Goal: Check status: Check status

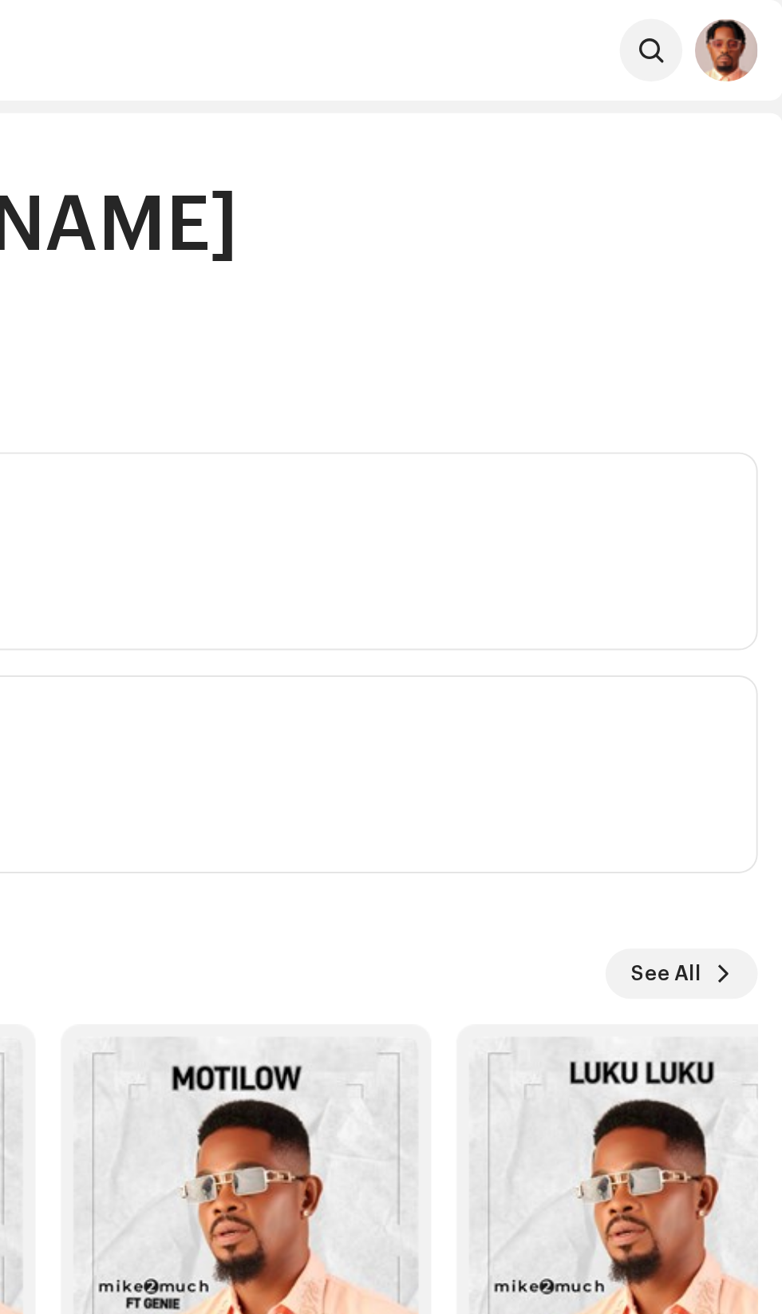
click at [759, 14] on img at bounding box center [753, 26] width 32 height 32
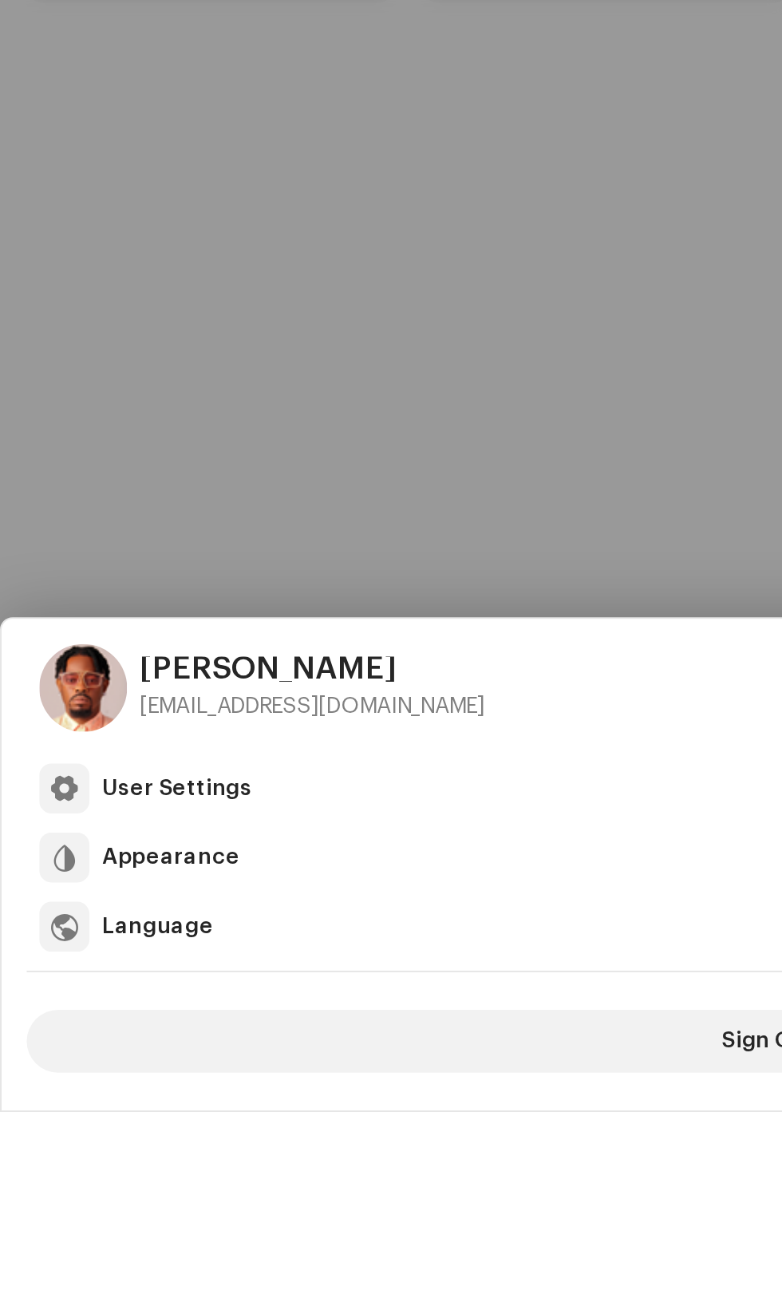
scroll to position [104, 0]
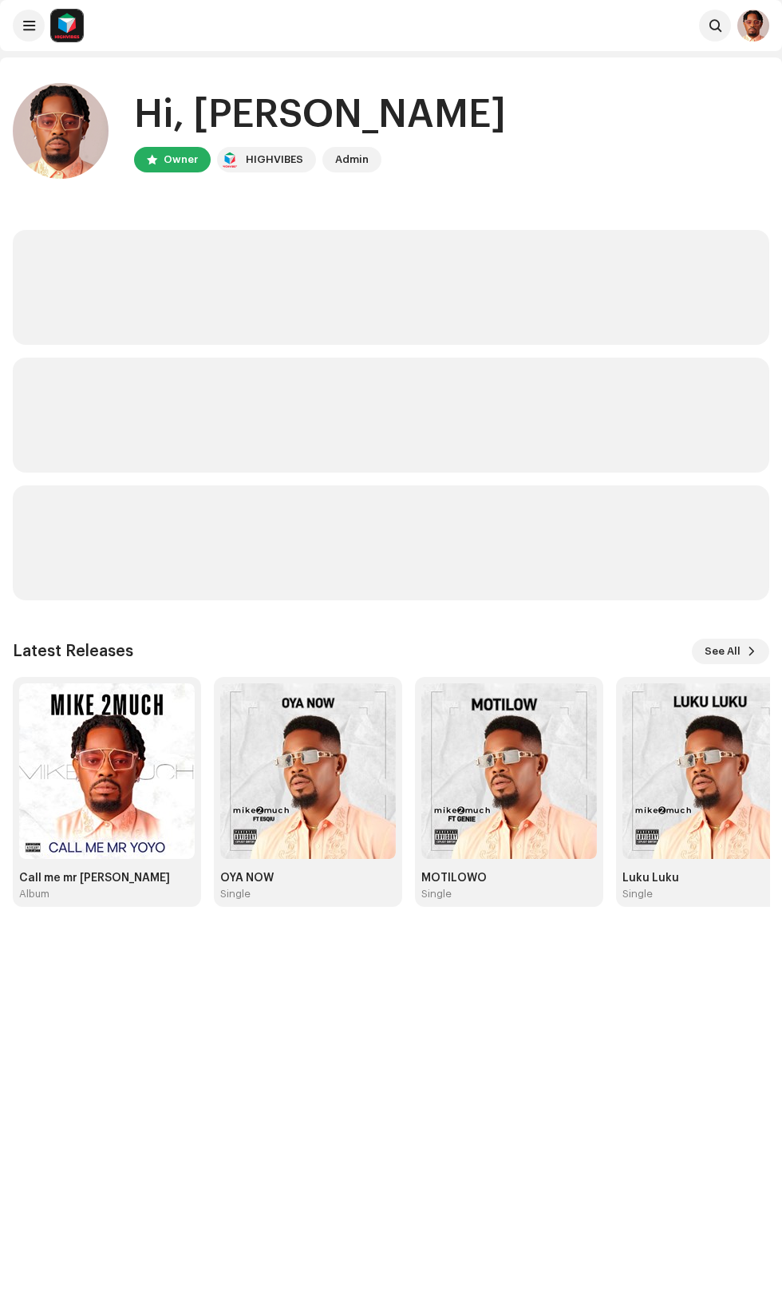
click at [81, 810] on div "Hi, Michael gbenga Owner HIGHVIBES Admin Latest Releases See All Call me mr yoy…" at bounding box center [391, 714] width 782 height 1314
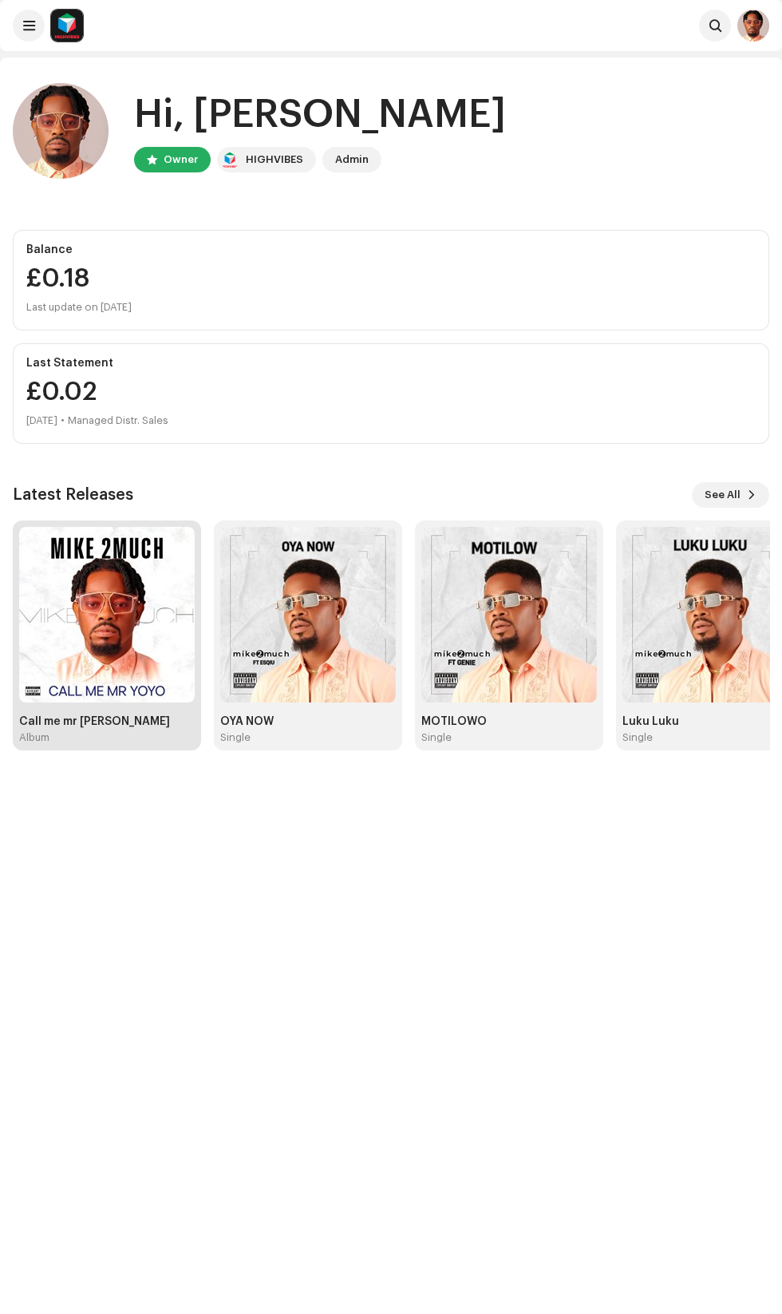
click at [113, 671] on img at bounding box center [107, 615] width 176 height 176
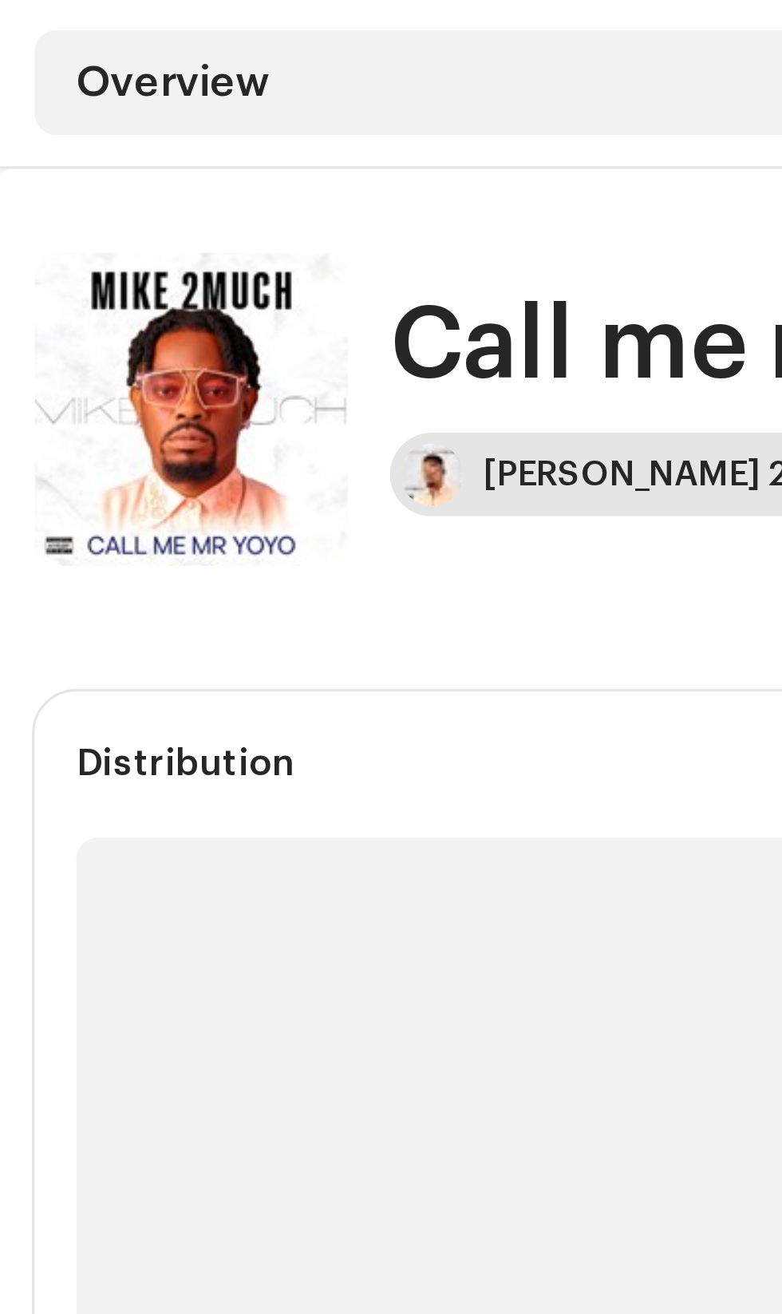
click at [156, 202] on div "[PERSON_NAME] 2much" at bounding box center [211, 202] width 122 height 13
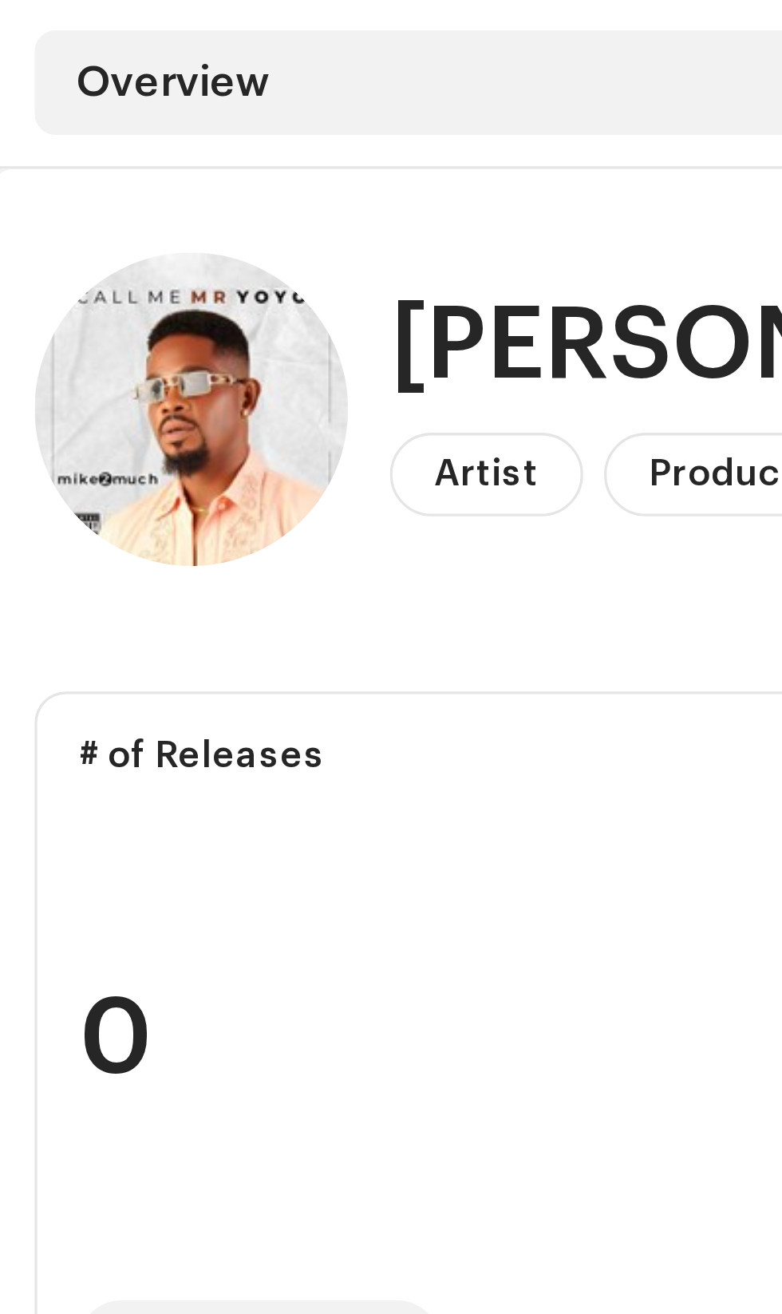
click at [58, 181] on img at bounding box center [61, 183] width 96 height 96
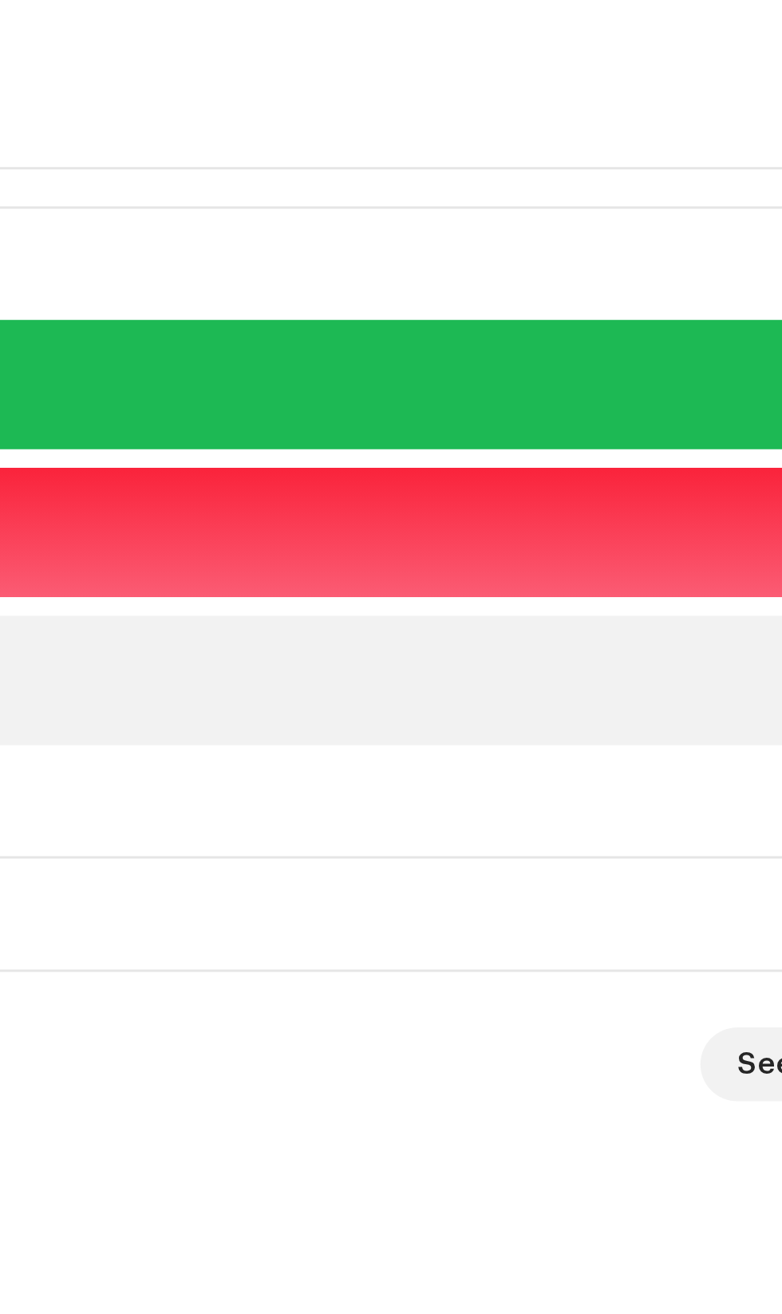
scroll to position [152, 0]
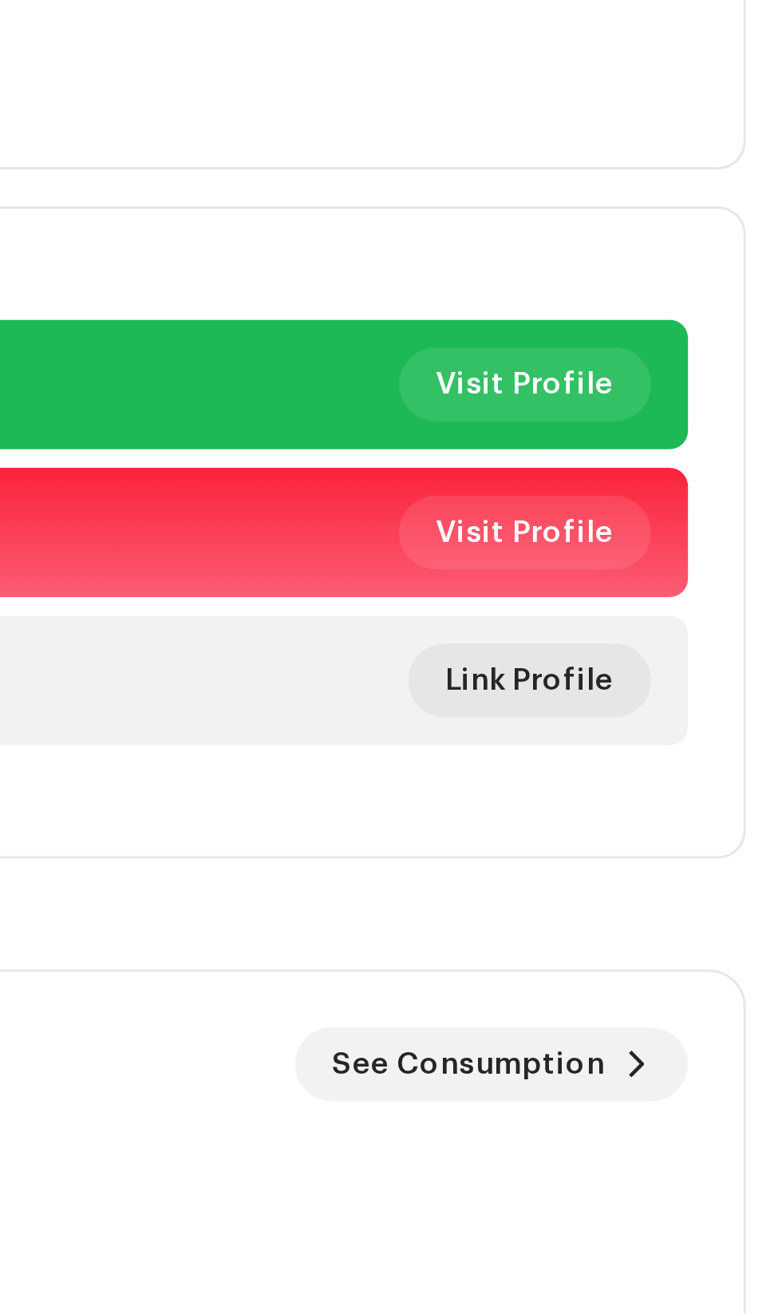
click at [693, 530] on div "SoundCloud Link Profile" at bounding box center [391, 518] width 717 height 45
click at [702, 533] on div "SoundCloud Link Profile" at bounding box center [391, 518] width 717 height 45
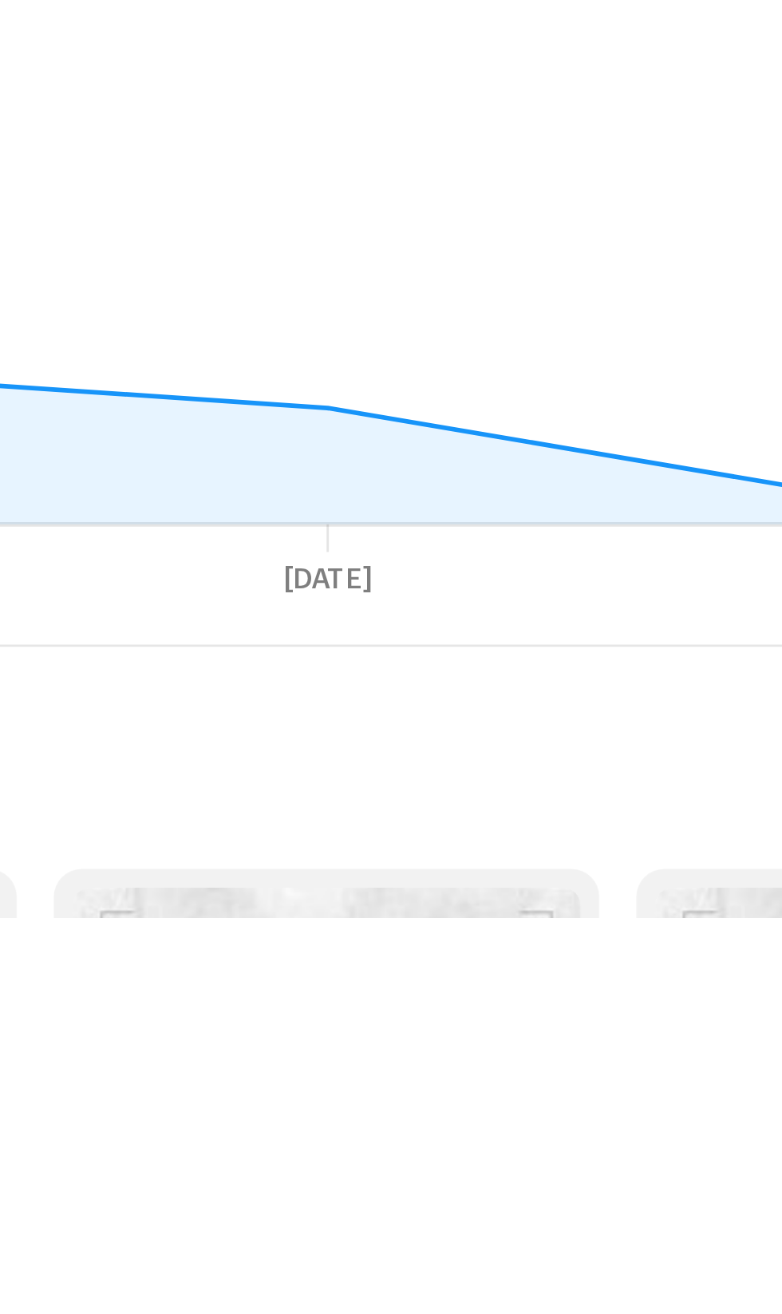
scroll to position [230, 0]
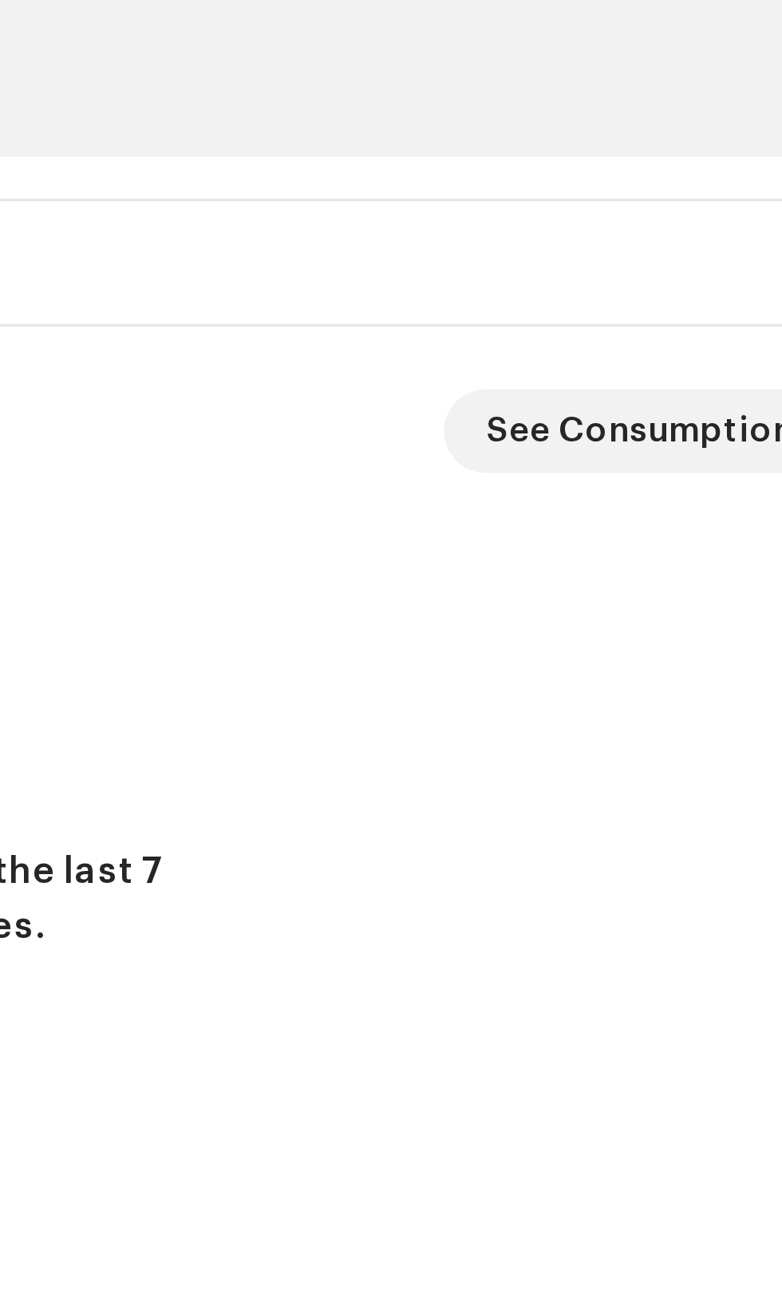
scroll to position [156, 0]
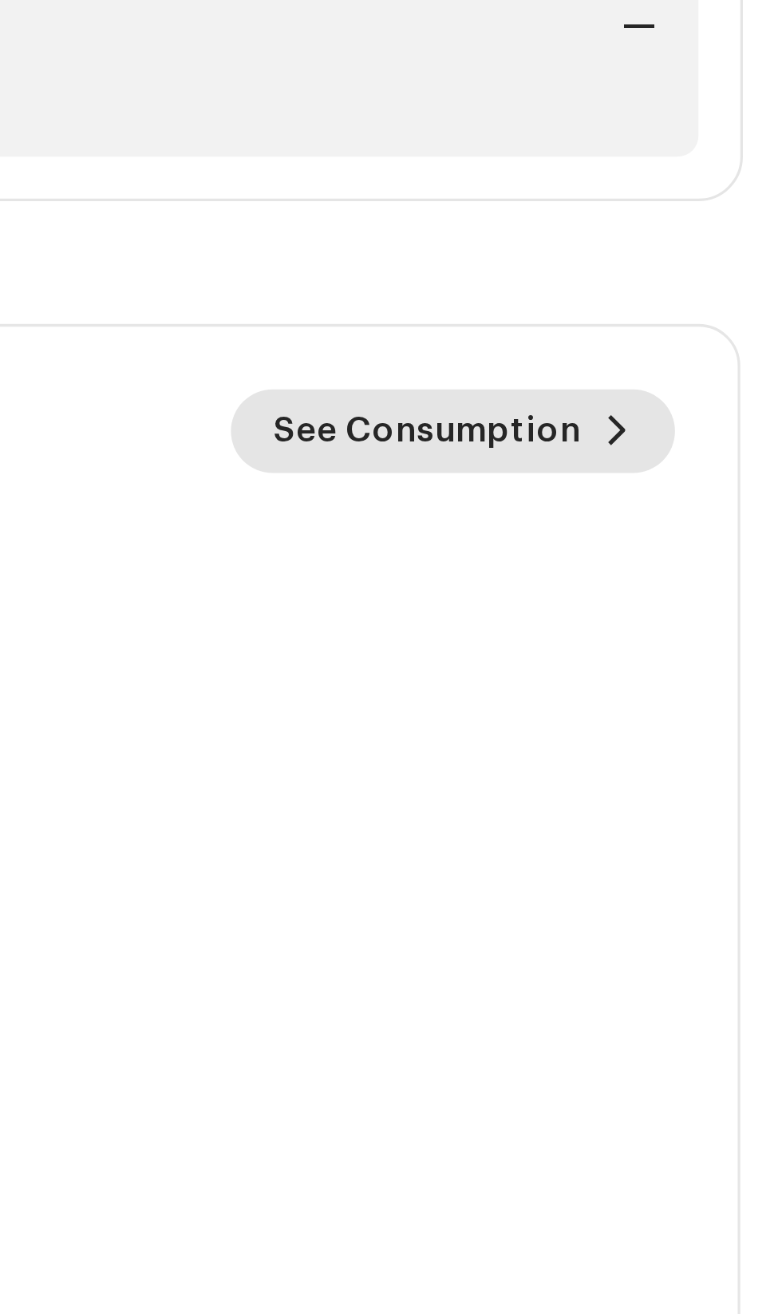
click at [727, 879] on span at bounding box center [732, 879] width 10 height 13
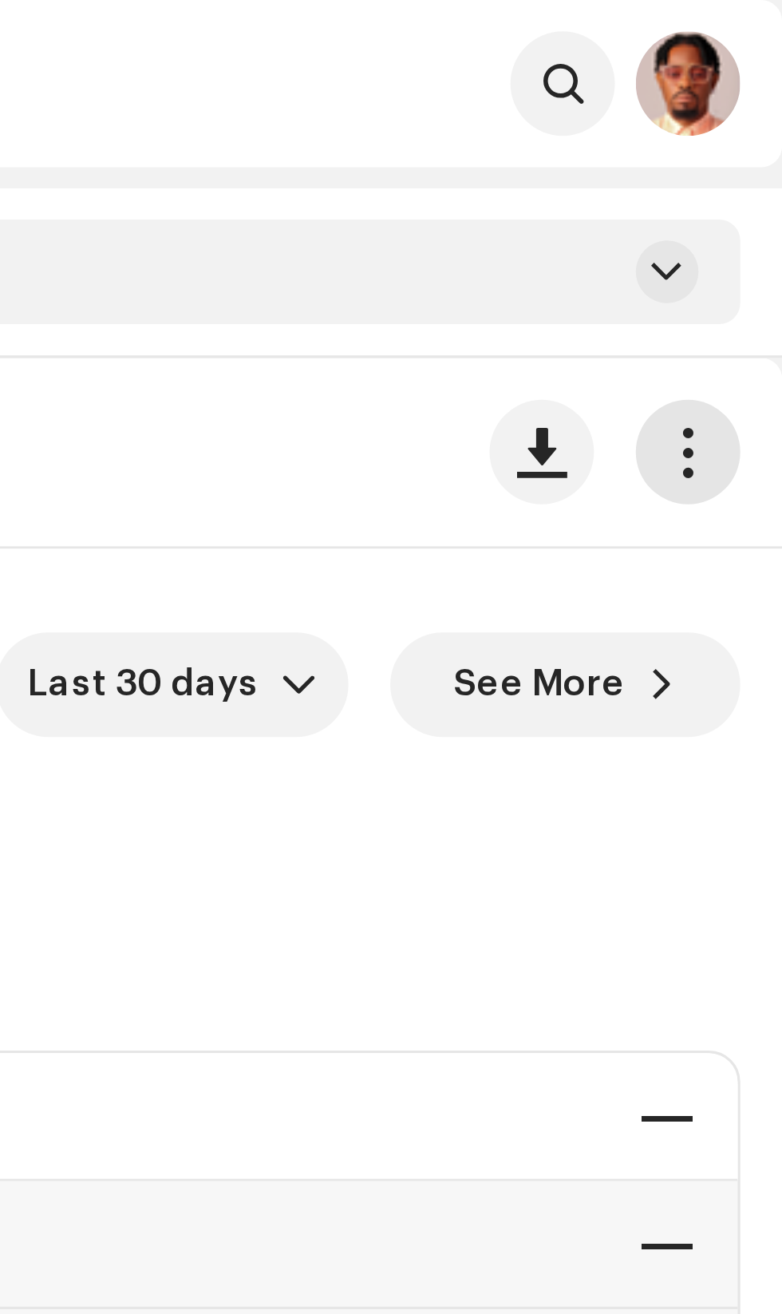
click at [754, 140] on span "button" at bounding box center [753, 138] width 15 height 13
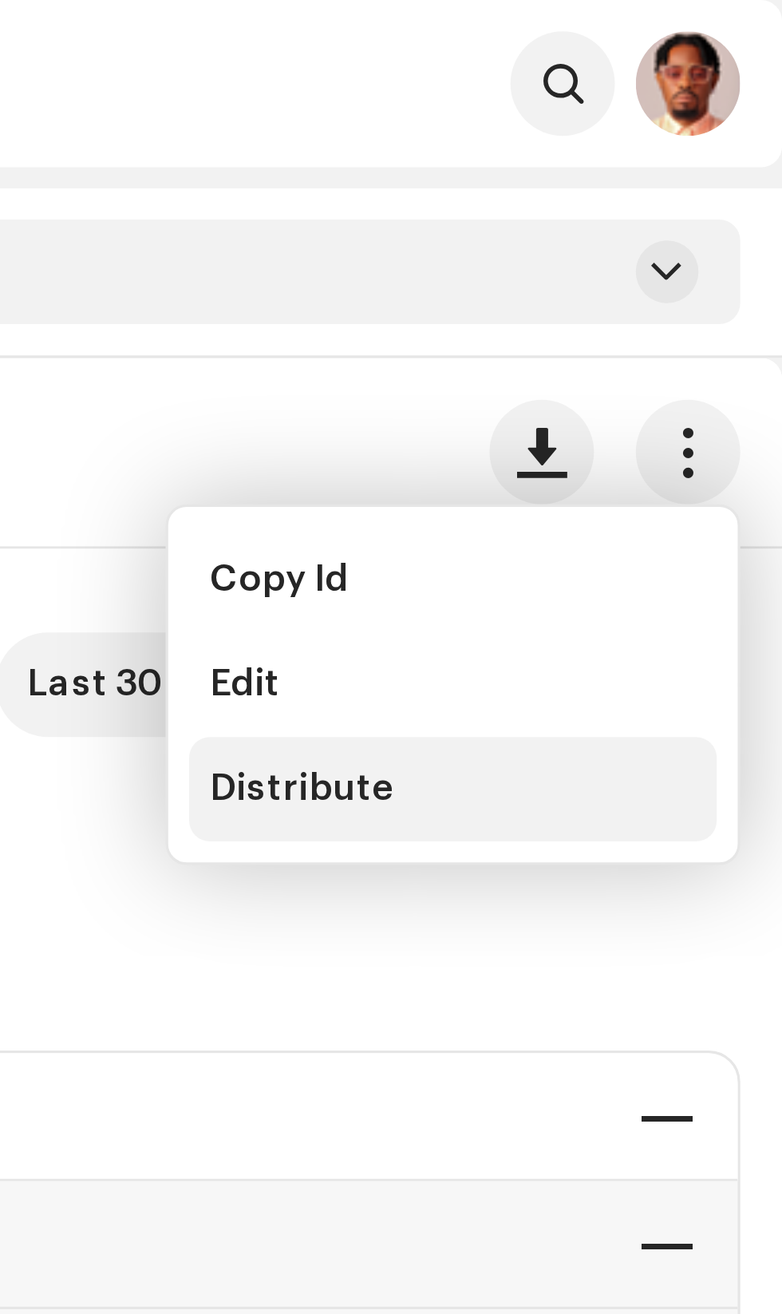
click at [633, 244] on span "Distribute" at bounding box center [635, 241] width 57 height 13
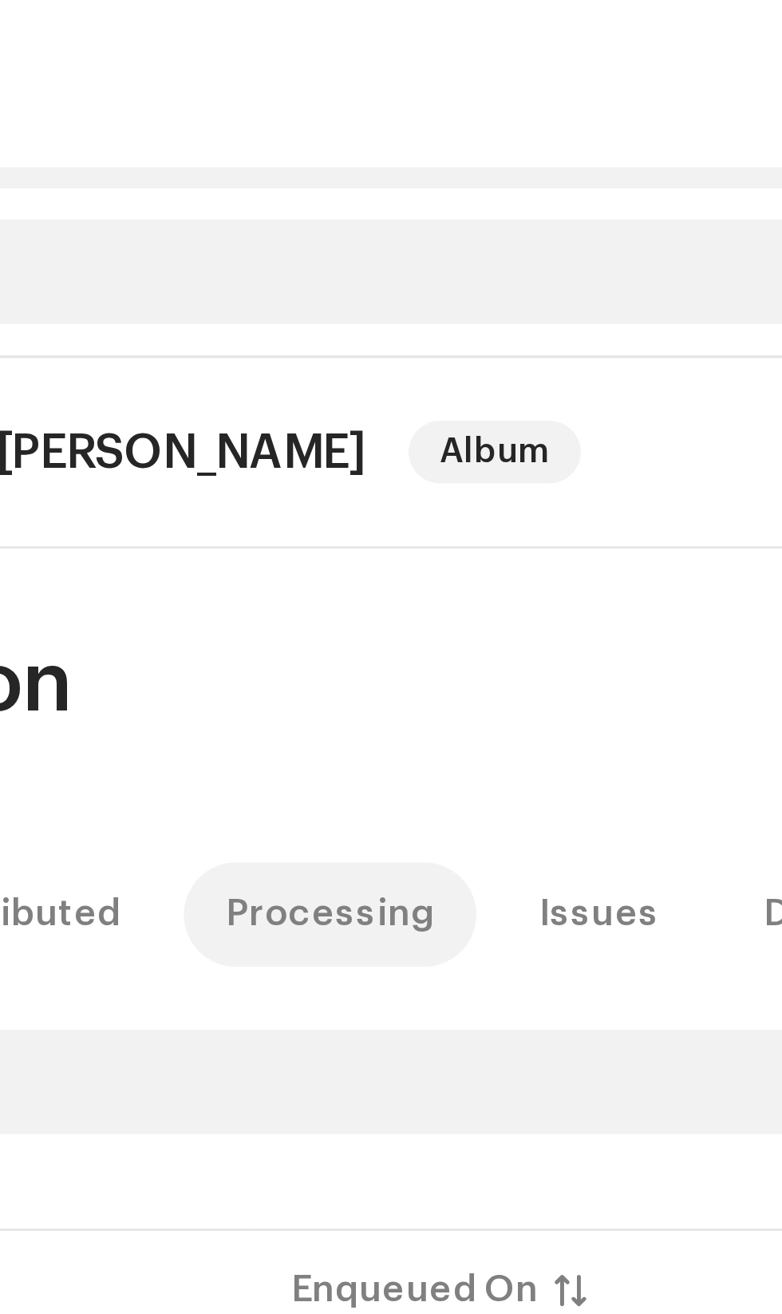
click at [221, 279] on div "Processing" at bounding box center [235, 279] width 64 height 32
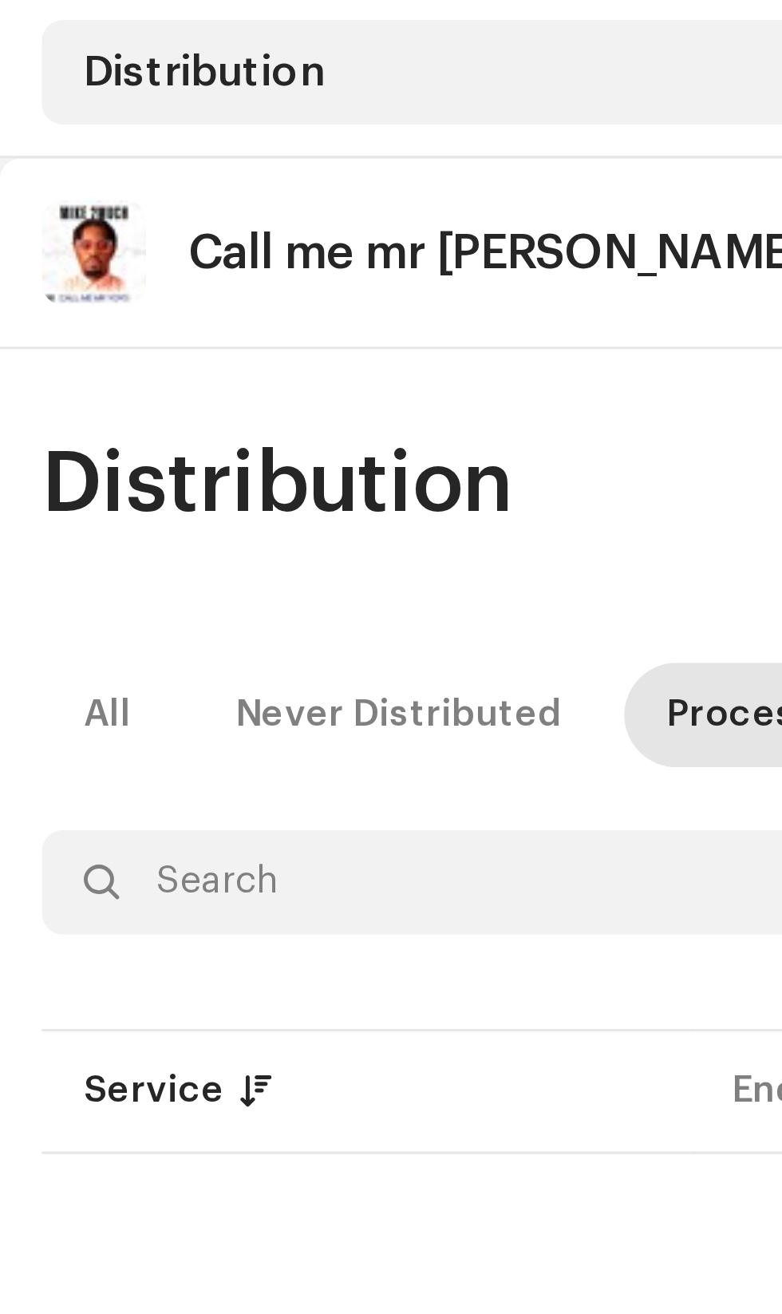
click at [68, 395] on p-table "Service Enqueued On Delivered On Note Status" at bounding box center [391, 394] width 757 height 45
click at [69, 401] on p-table "Service Enqueued On Delivered On Note Status" at bounding box center [391, 394] width 757 height 45
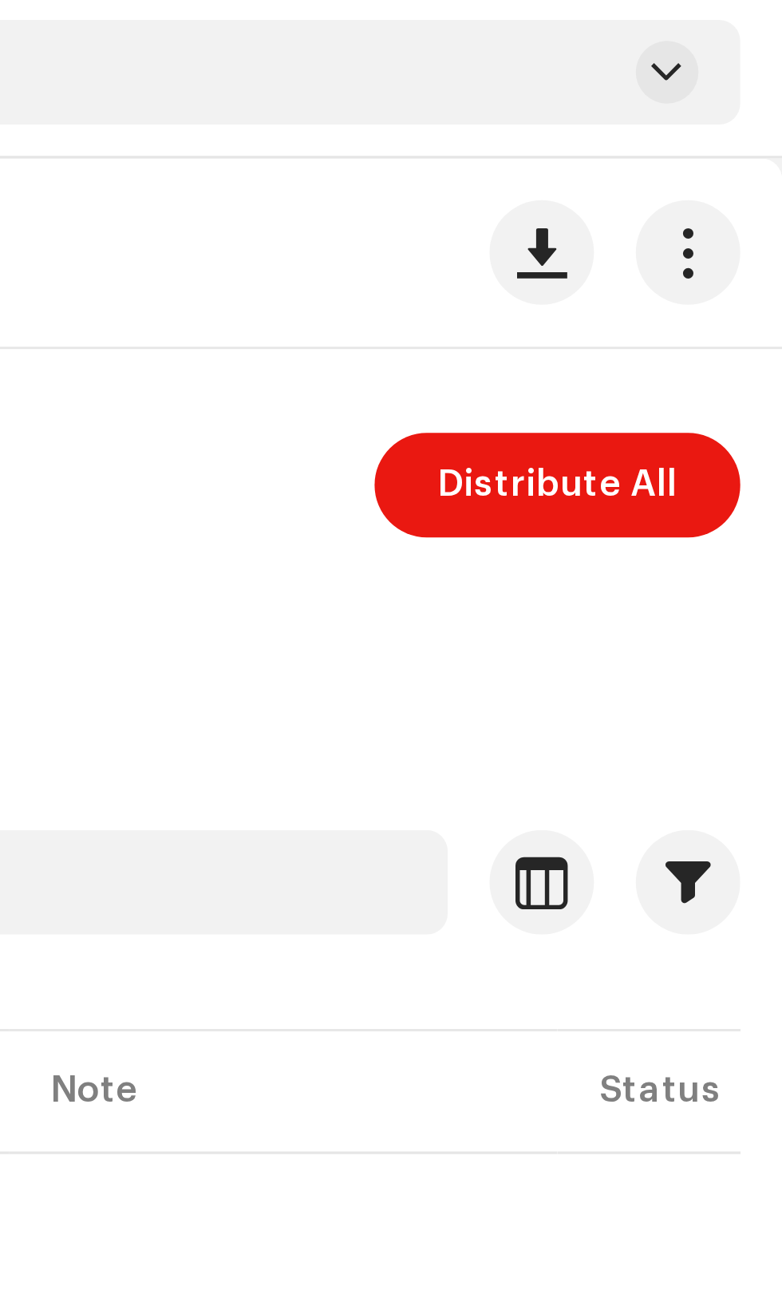
click at [741, 403] on p-table "Service Enqueued On Delivered On Note Status" at bounding box center [391, 394] width 757 height 45
click at [754, 348] on div at bounding box center [391, 359] width 757 height 26
click at [714, 349] on div at bounding box center [391, 359] width 757 height 26
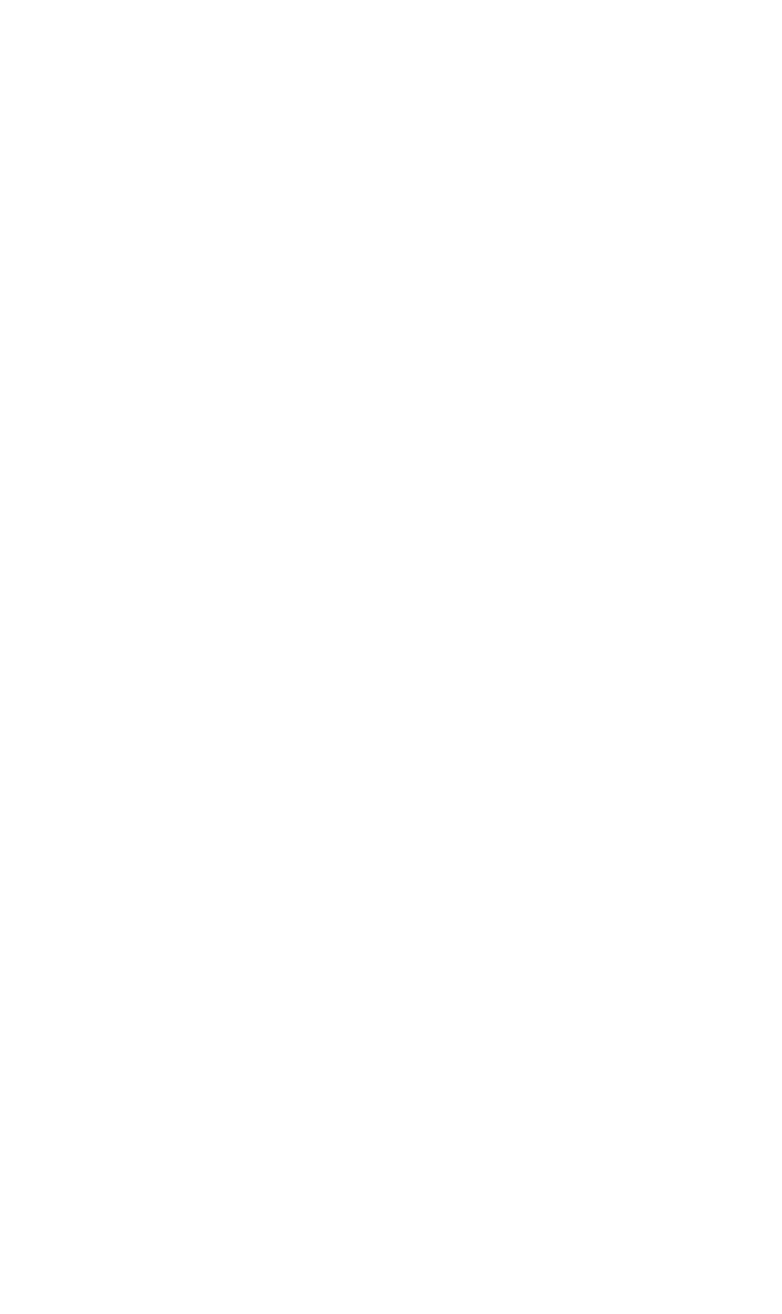
scroll to position [109, 0]
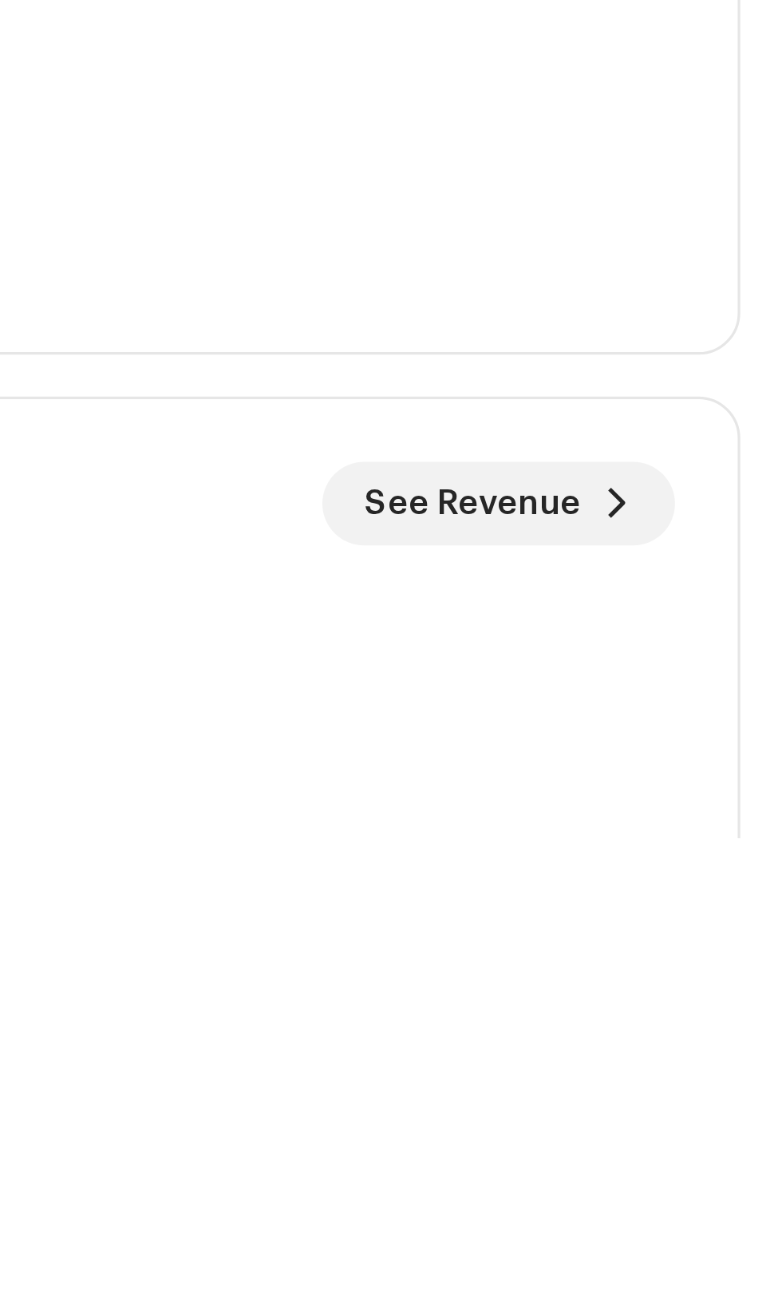
scroll to position [156, 0]
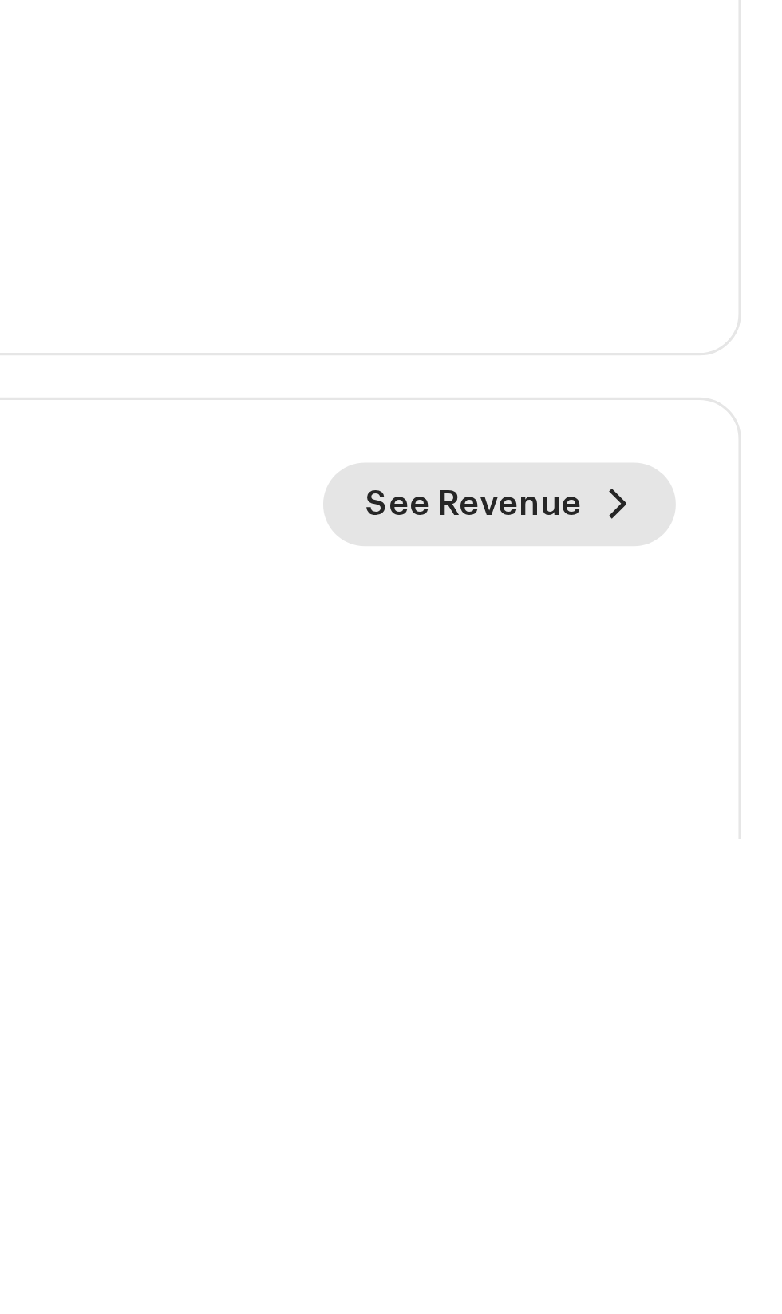
click at [718, 1210] on span "See Revenue" at bounding box center [687, 1211] width 66 height 32
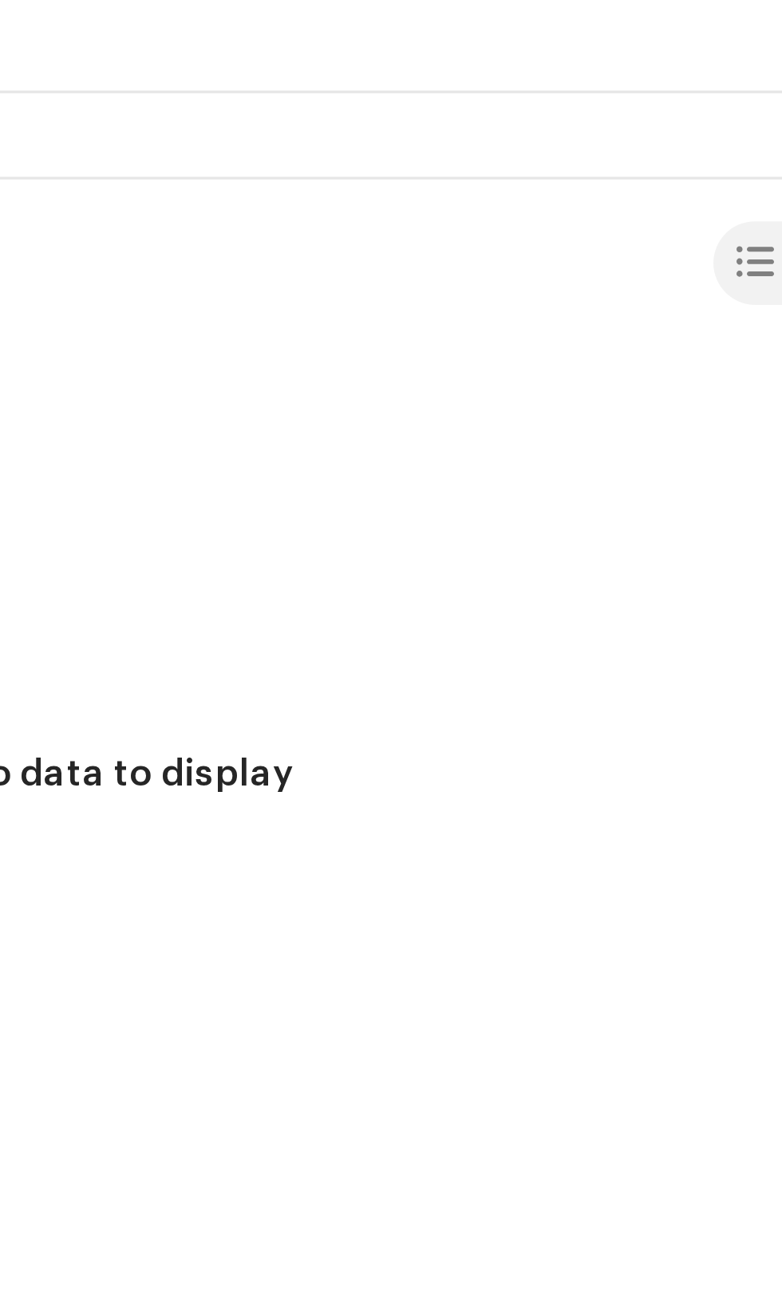
scroll to position [1558, 0]
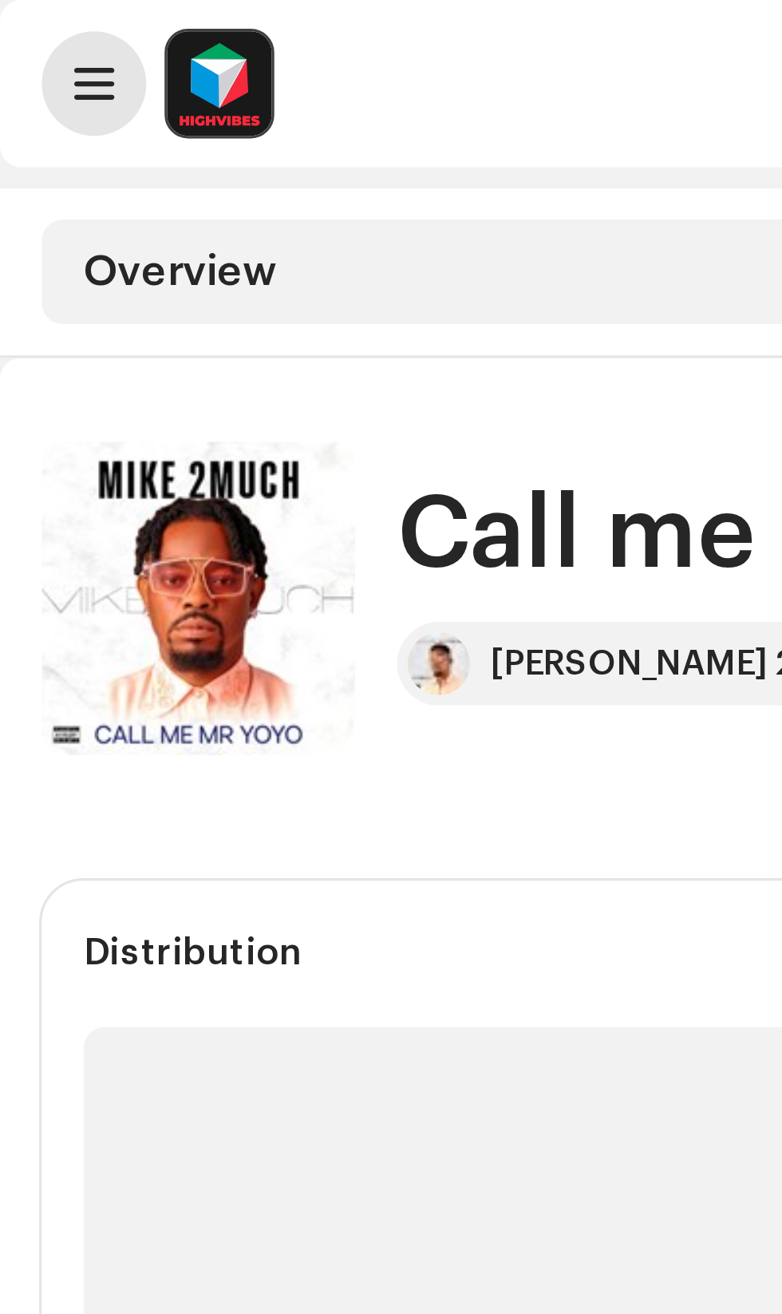
click at [26, 31] on span at bounding box center [29, 25] width 12 height 13
